Goal: Task Accomplishment & Management: Manage account settings

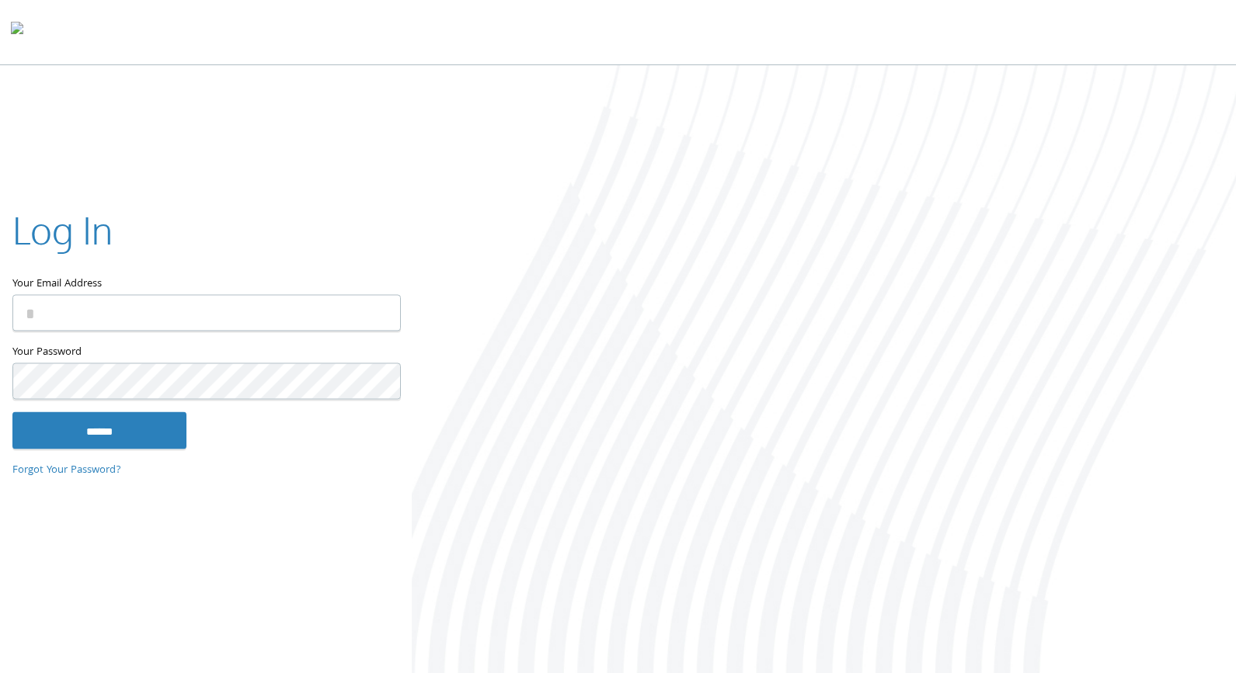
type input "**********"
click at [147, 457] on div "**********" at bounding box center [206, 336] width 412 height 315
type input "**********"
